Goal: Find specific page/section: Find specific page/section

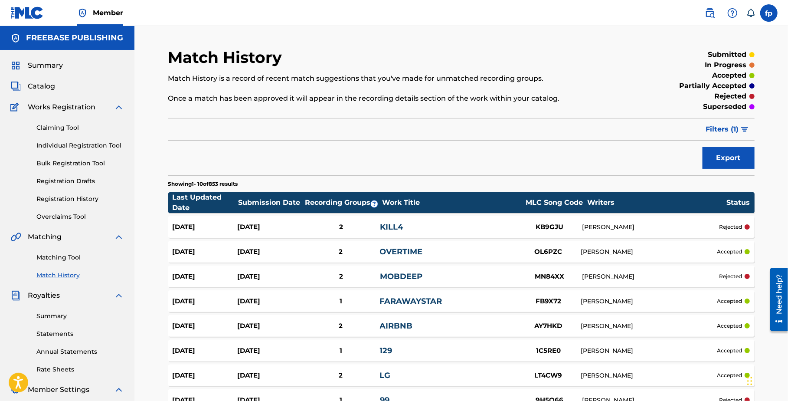
click at [42, 66] on span "Summary" at bounding box center [45, 65] width 35 height 10
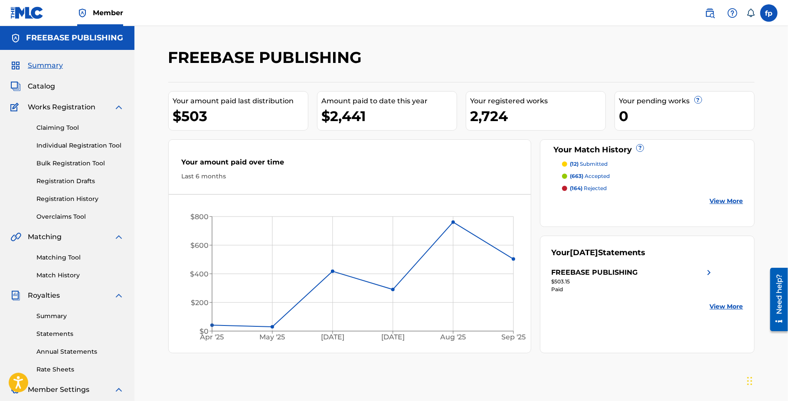
click at [50, 269] on div "Matching Tool Match History" at bounding box center [67, 261] width 114 height 38
click at [50, 274] on link "Match History" at bounding box center [80, 274] width 88 height 9
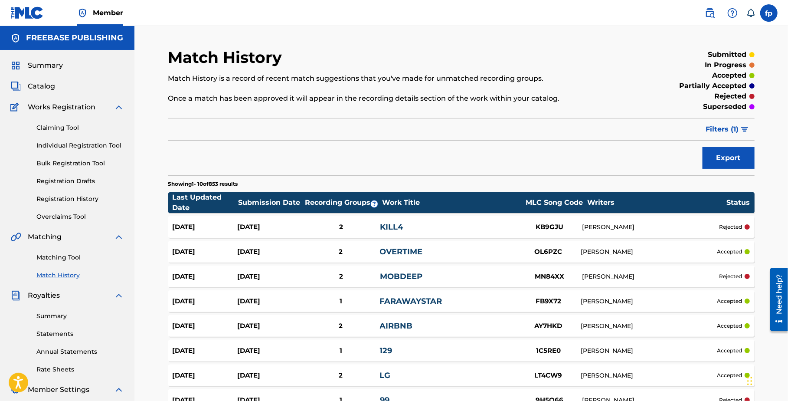
click at [738, 128] on span "Filters ( 1 )" at bounding box center [722, 129] width 33 height 10
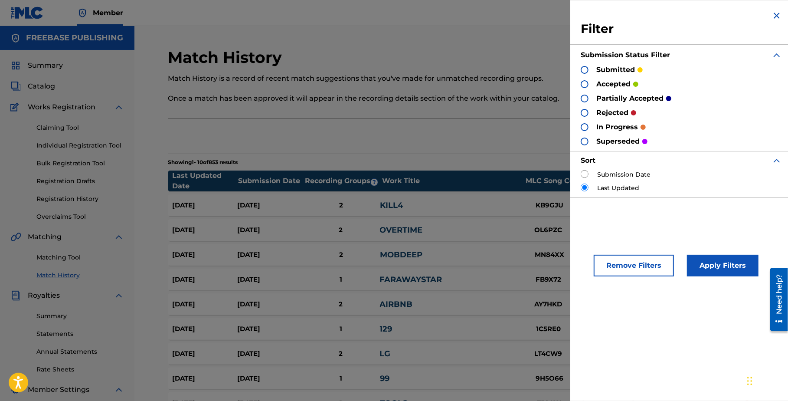
click at [396, 159] on section "Showing 1 - 10 of 853 results" at bounding box center [461, 159] width 586 height 13
click at [772, 20] on img at bounding box center [776, 15] width 10 height 10
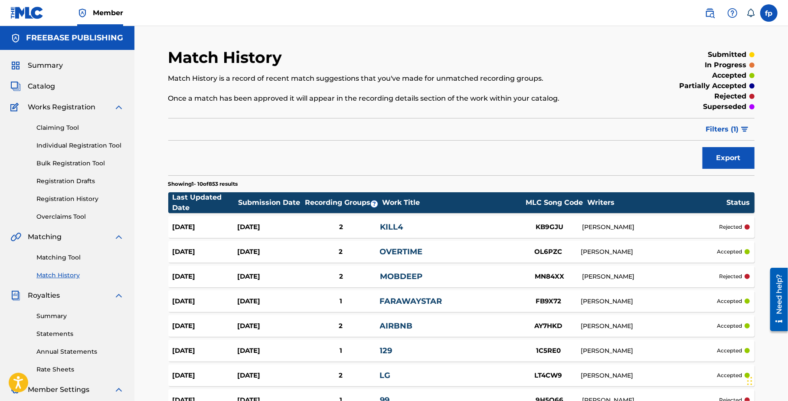
click at [56, 265] on div "Matching Tool Match History" at bounding box center [67, 261] width 114 height 38
click at [56, 259] on link "Matching Tool" at bounding box center [80, 257] width 88 height 9
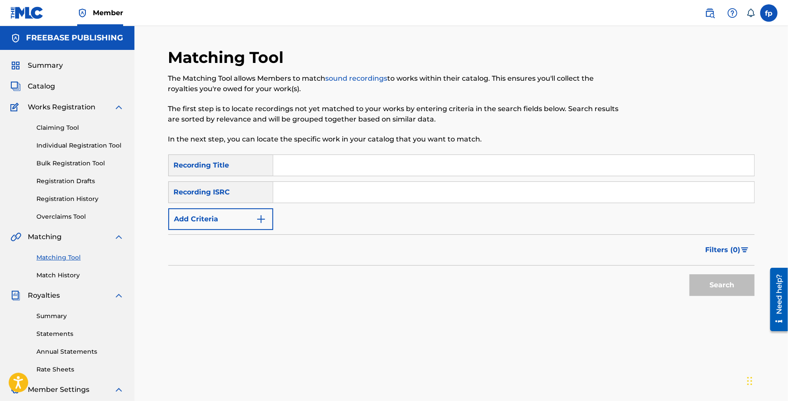
click at [50, 277] on link "Match History" at bounding box center [80, 274] width 88 height 9
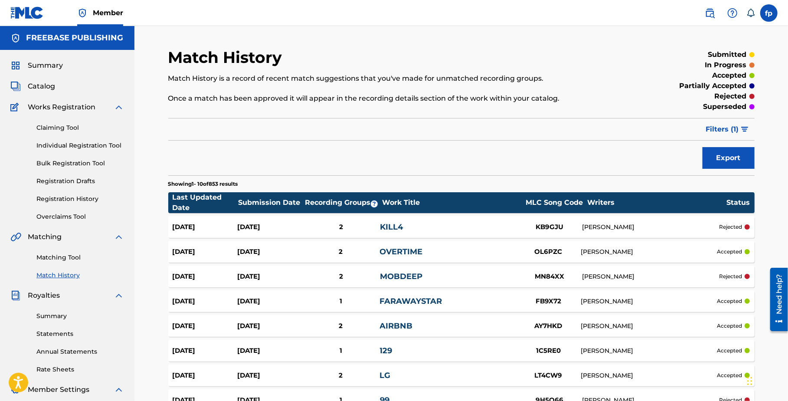
click at [742, 131] on img "submit" at bounding box center [744, 129] width 7 height 5
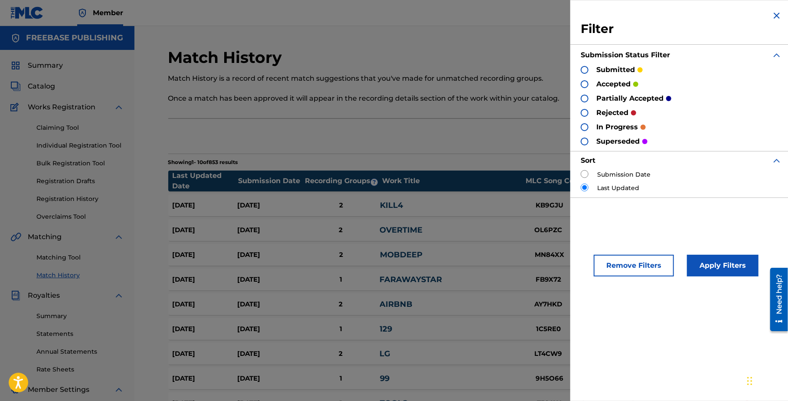
click at [586, 87] on div at bounding box center [584, 84] width 8 height 8
click at [706, 263] on button "Apply Filters" at bounding box center [723, 265] width 72 height 22
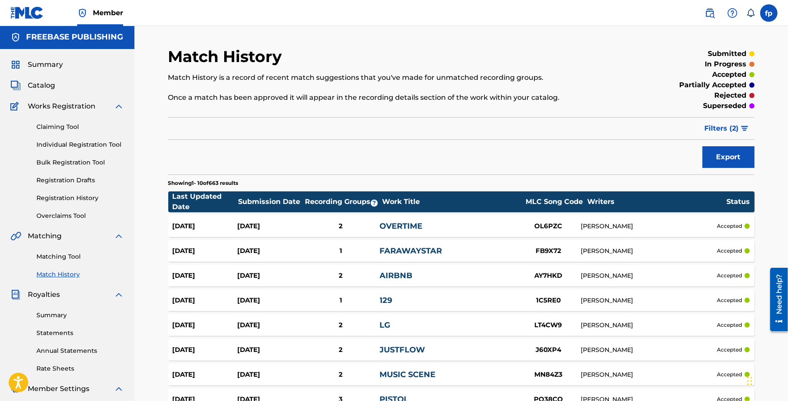
scroll to position [146, 0]
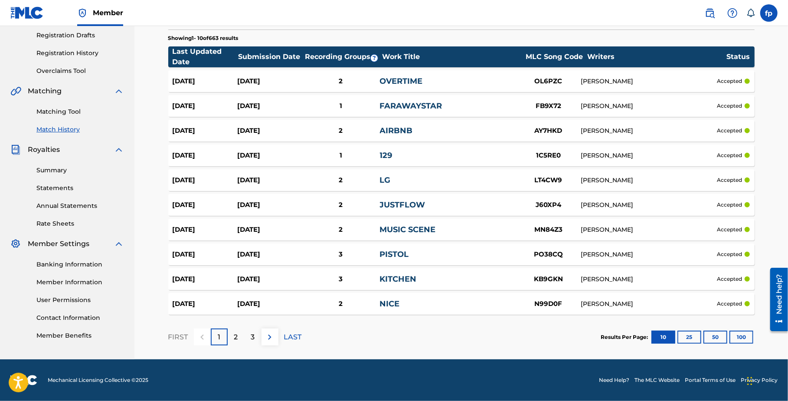
click at [235, 339] on p "2" at bounding box center [236, 337] width 4 height 10
click at [248, 335] on div "3" at bounding box center [252, 336] width 17 height 17
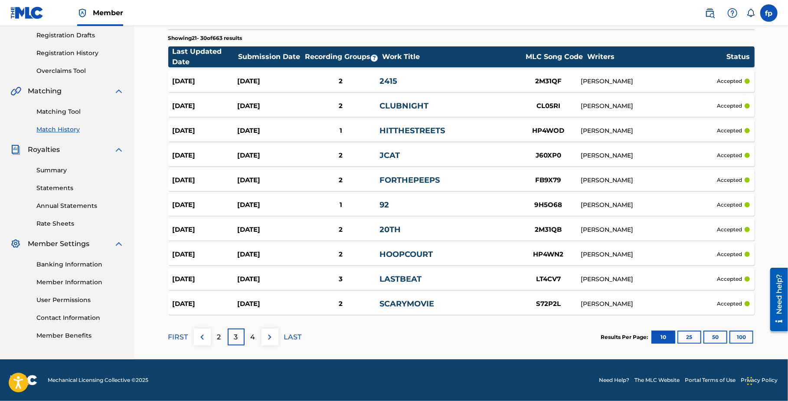
click at [730, 335] on button "100" at bounding box center [741, 336] width 24 height 13
